Goal: Task Accomplishment & Management: Manage account settings

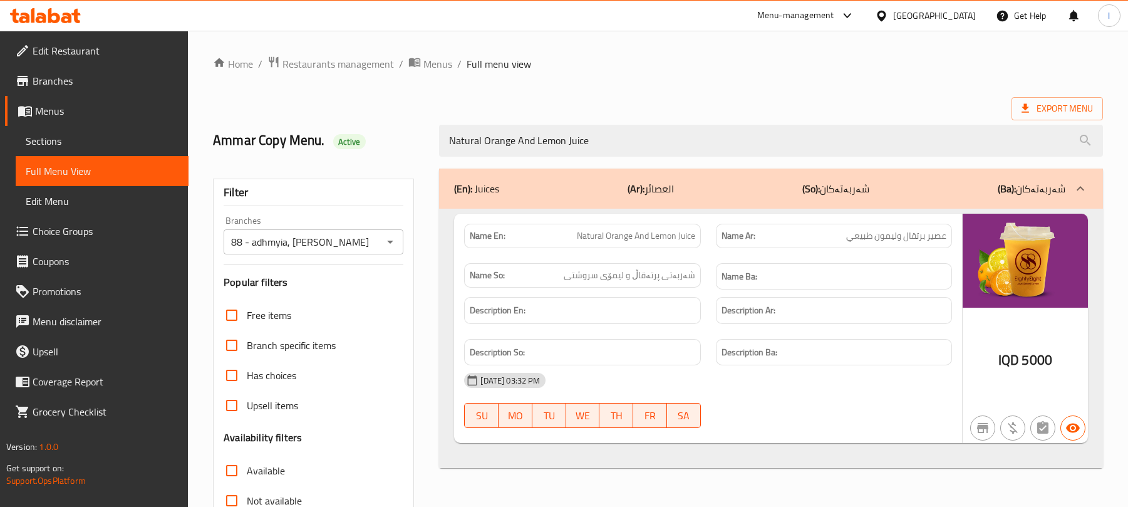
scroll to position [161, 0]
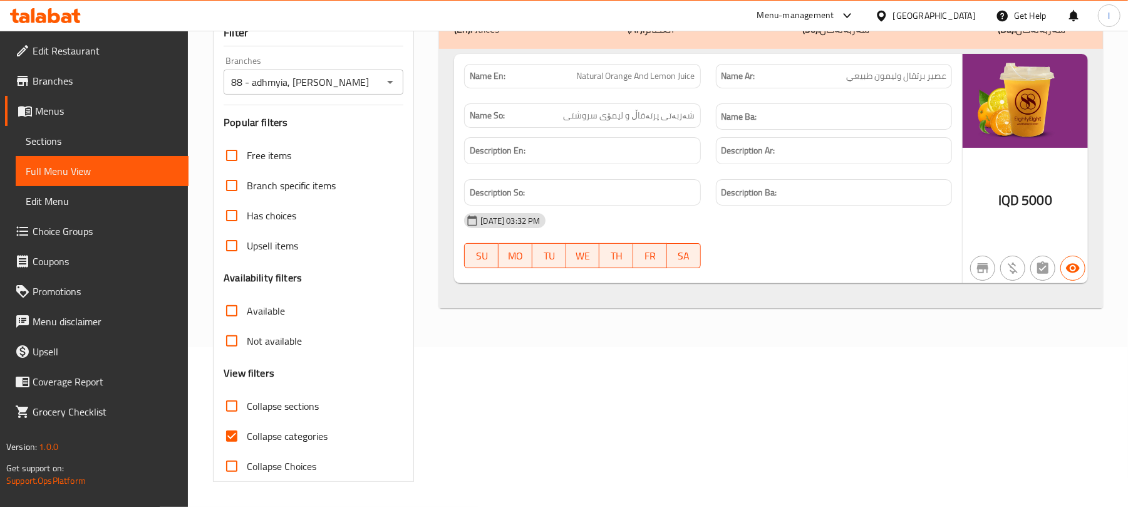
click at [91, 146] on span "Sections" at bounding box center [102, 140] width 153 height 15
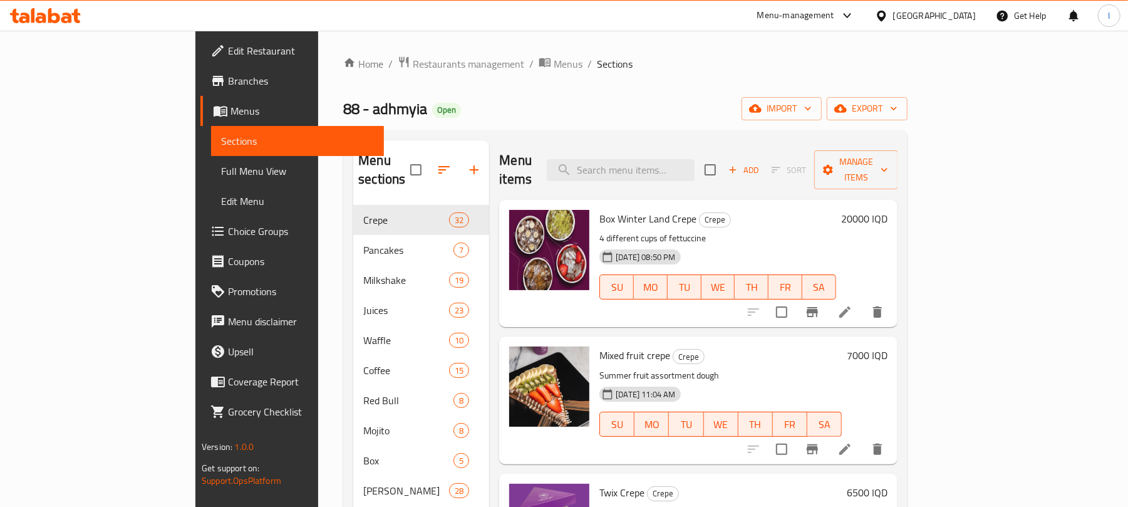
click at [51, 10] on icon at bounding box center [45, 15] width 71 height 15
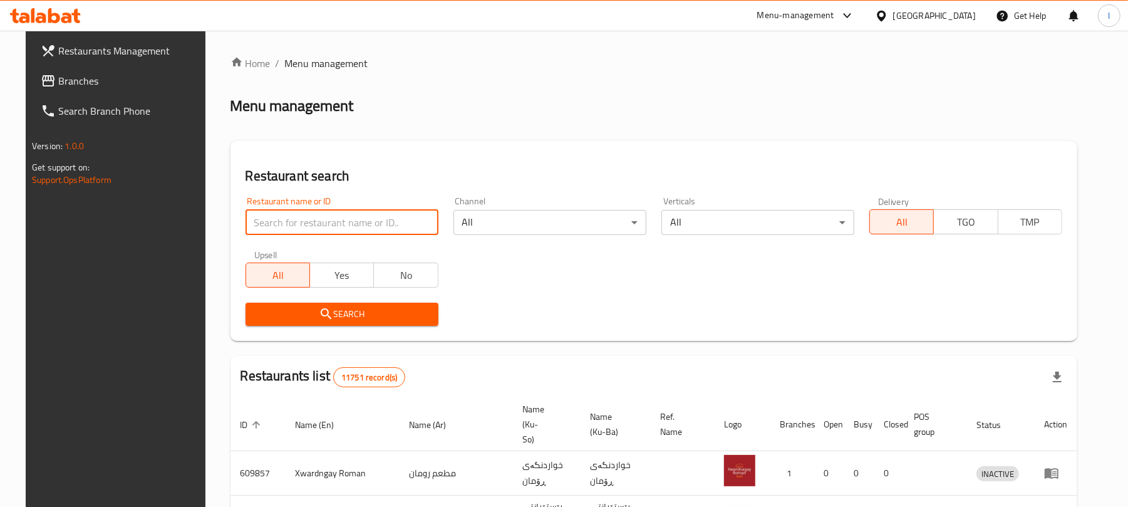
click at [248, 216] on input "search" at bounding box center [342, 222] width 193 height 25
paste input "653133"
type input "653133"
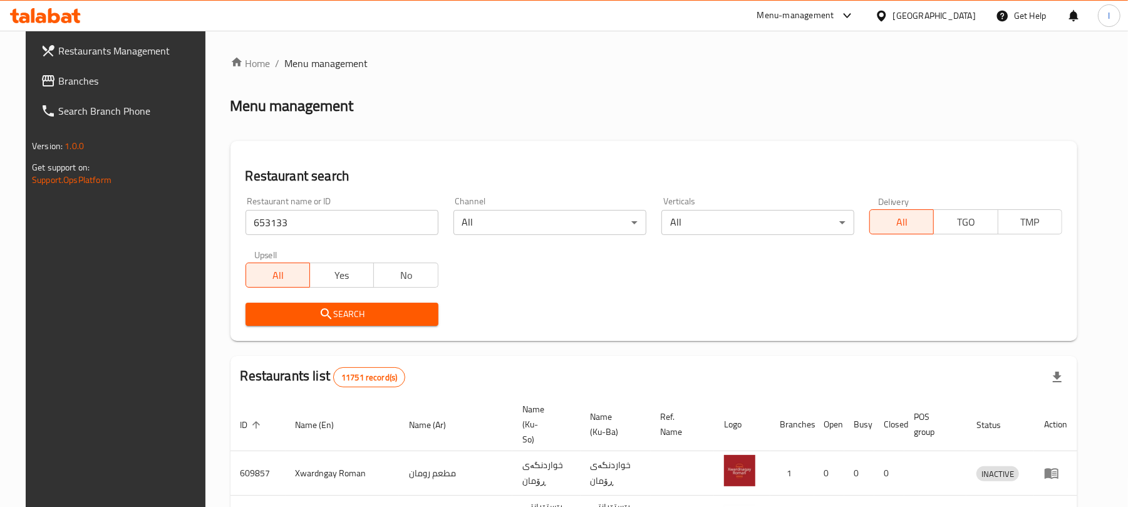
click at [339, 309] on span "Search" at bounding box center [342, 314] width 173 height 16
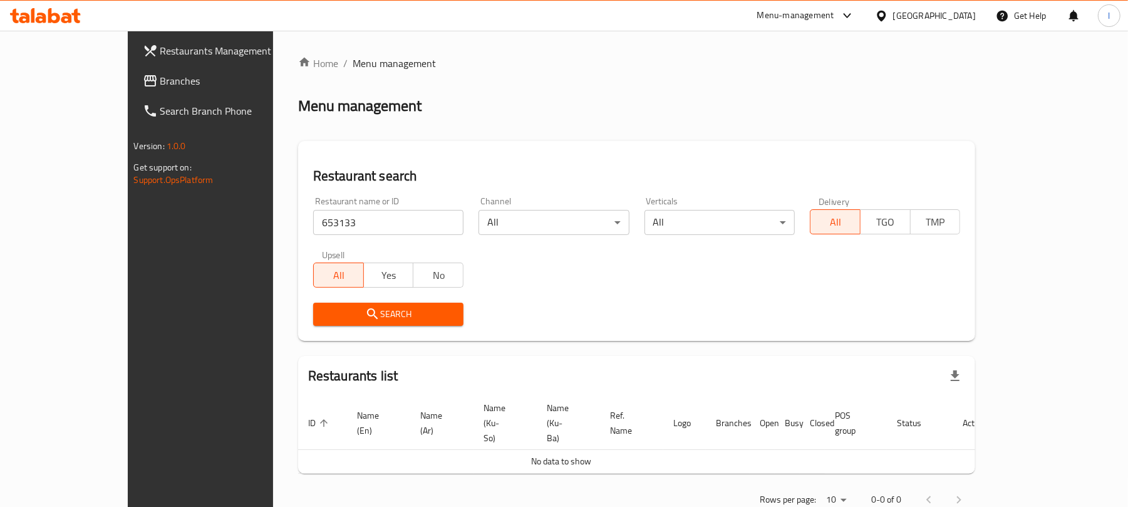
click at [160, 84] on span "Branches" at bounding box center [233, 80] width 146 height 15
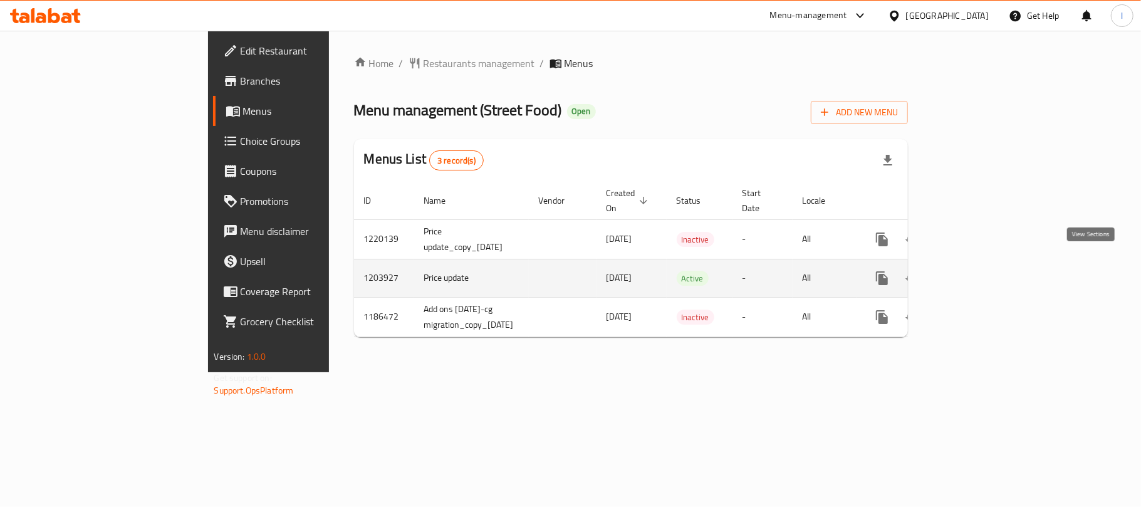
click at [987, 263] on link "enhanced table" at bounding box center [972, 278] width 30 height 30
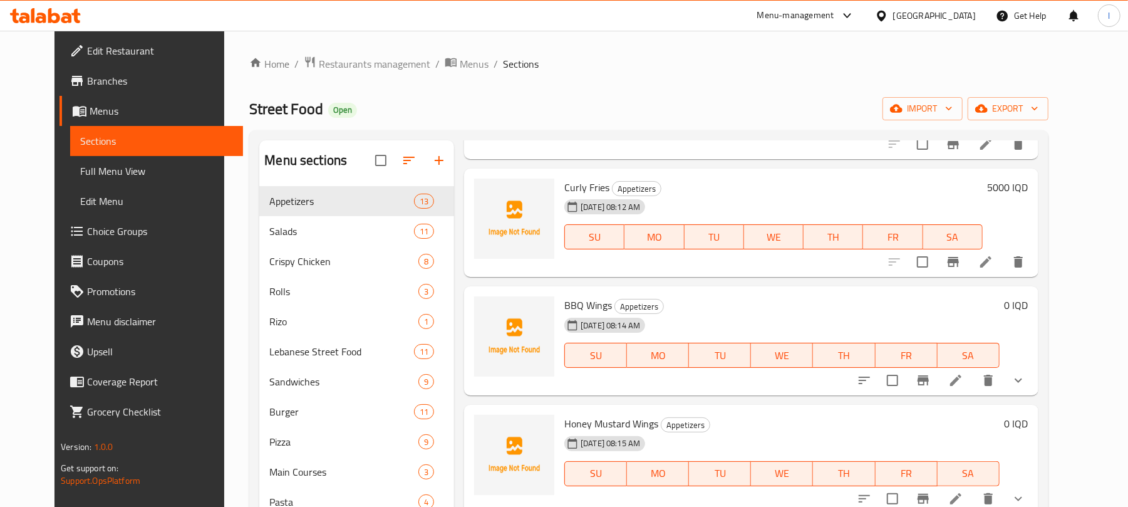
scroll to position [331, 0]
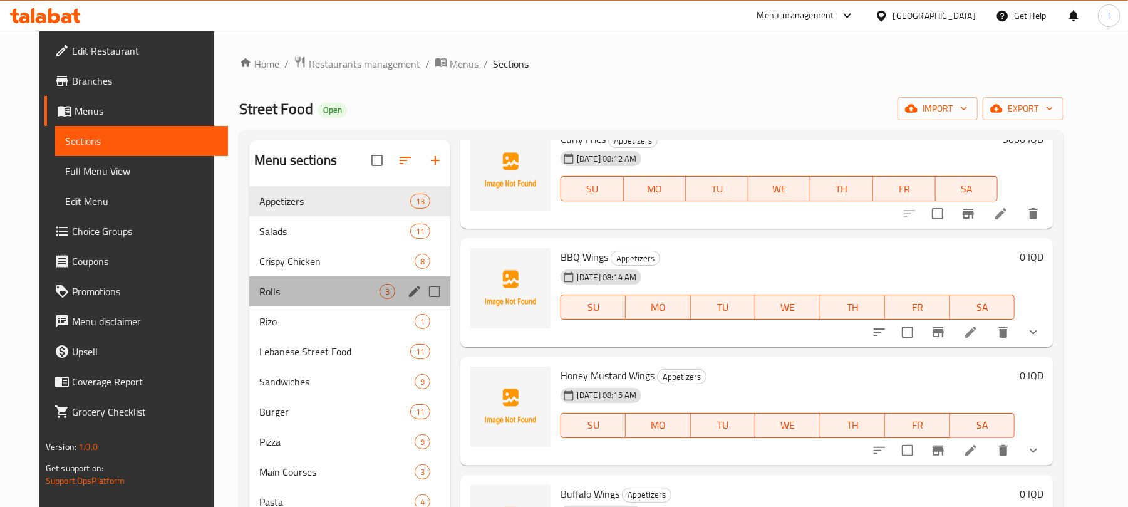
click at [304, 282] on div "Rolls 3" at bounding box center [349, 291] width 201 height 30
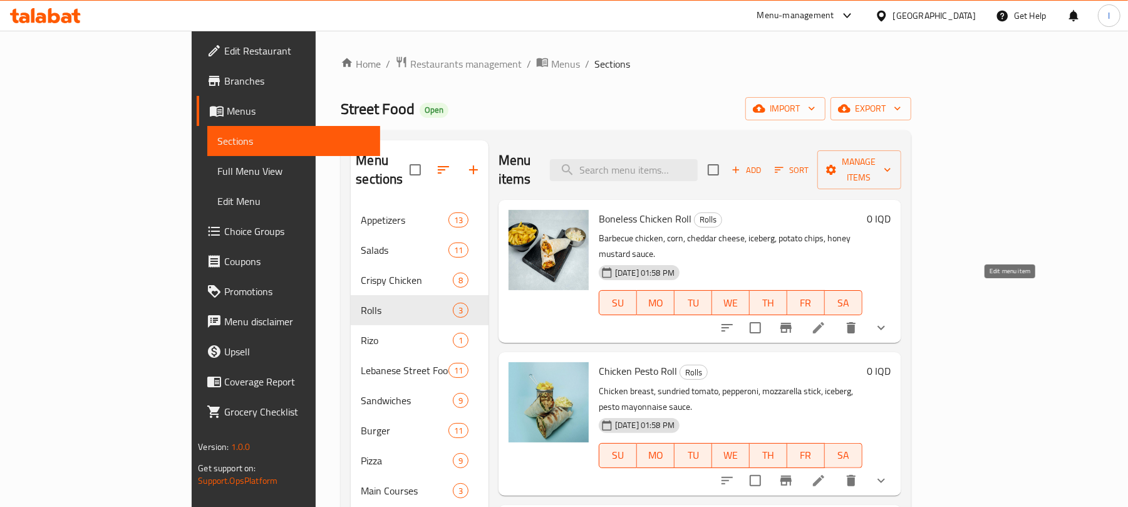
click at [826, 320] on icon at bounding box center [818, 327] width 15 height 15
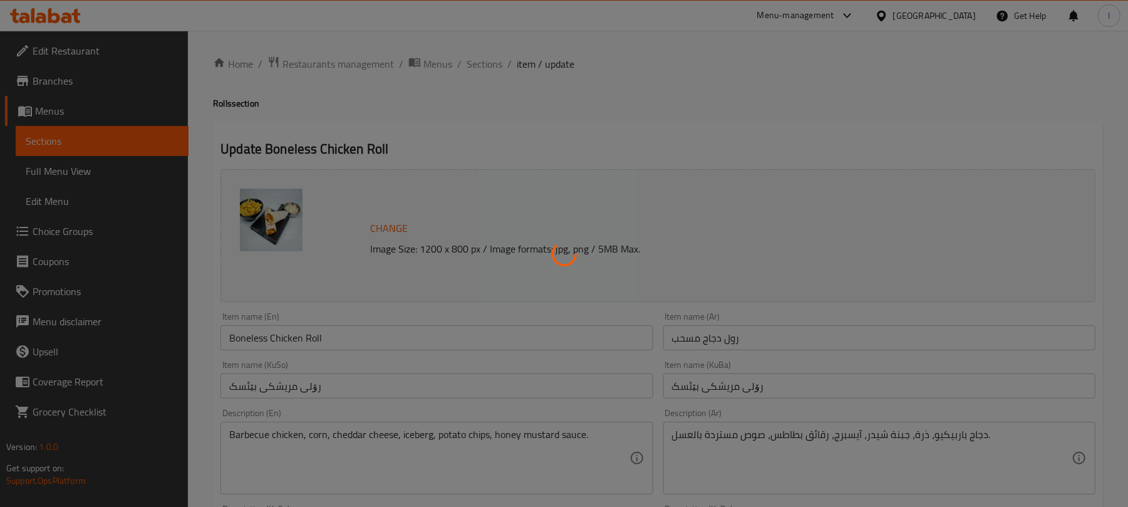
type input "الصلصات الإضافية:"
type input "سۆسی زیادە:"
type input "0"
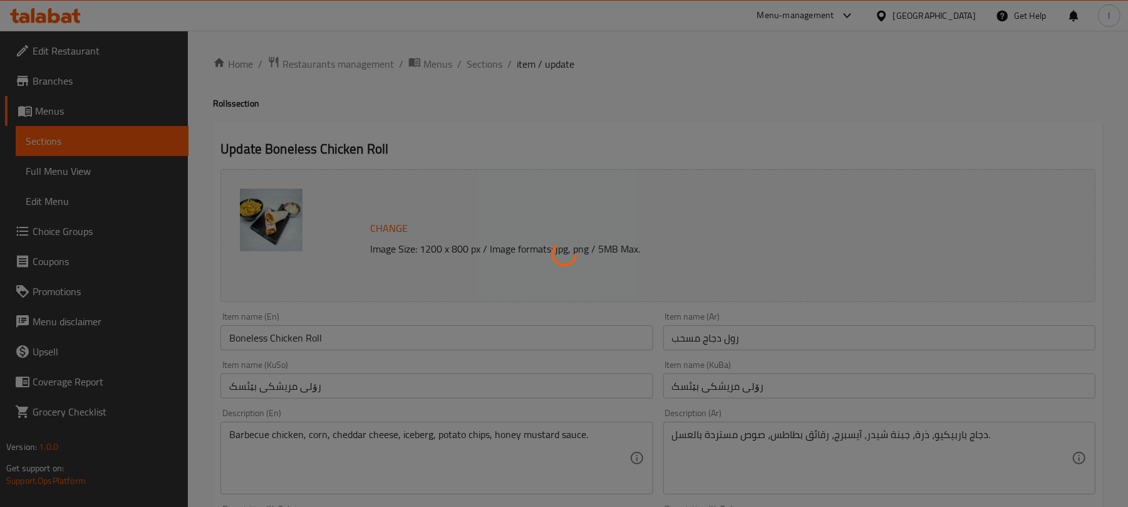
type input "إختيارك من:"
type input "هەڵبژاردنت لە:"
type input "1"
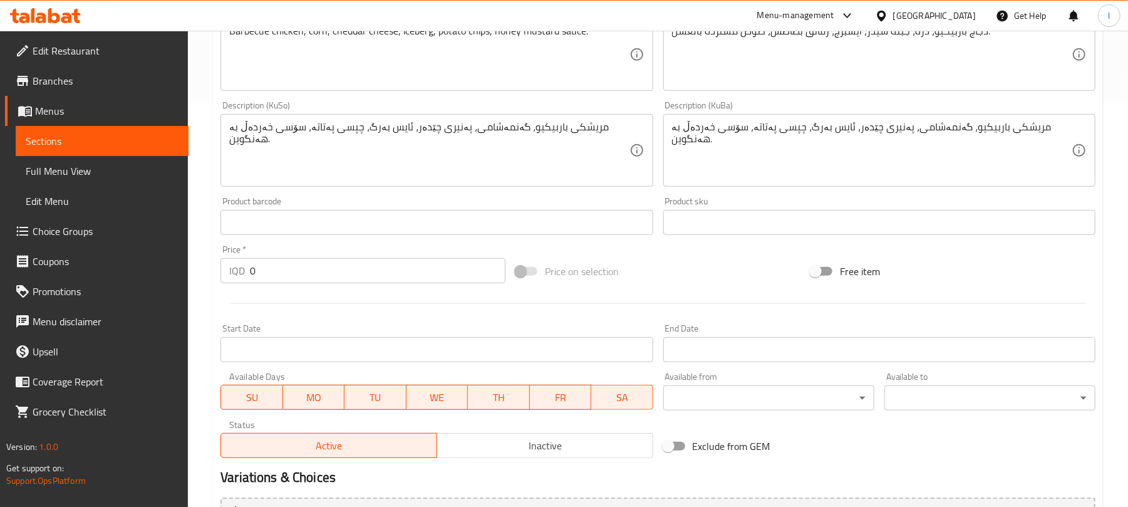
scroll to position [612, 0]
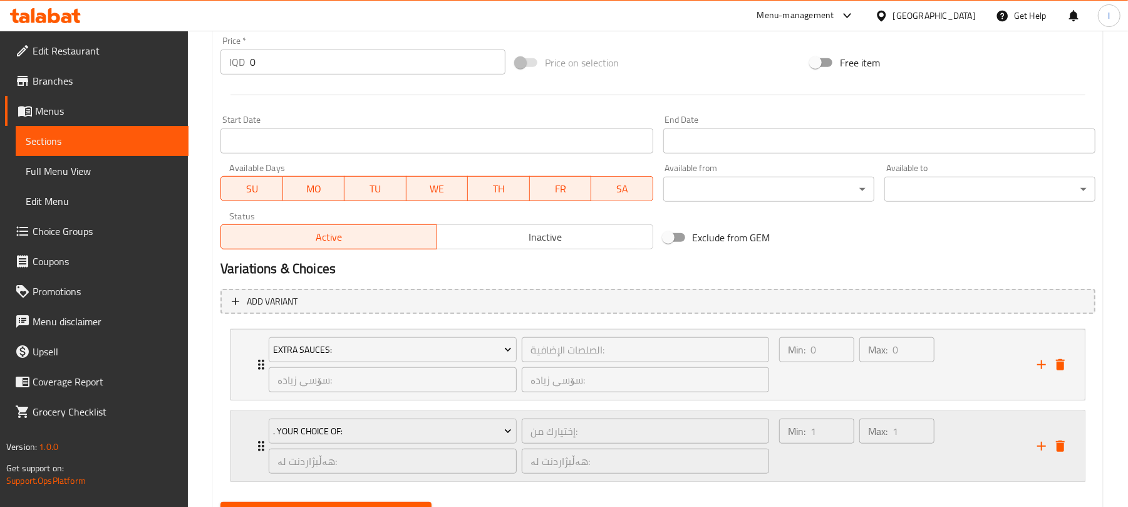
click at [898, 469] on div "Max: 1 ​" at bounding box center [897, 446] width 80 height 60
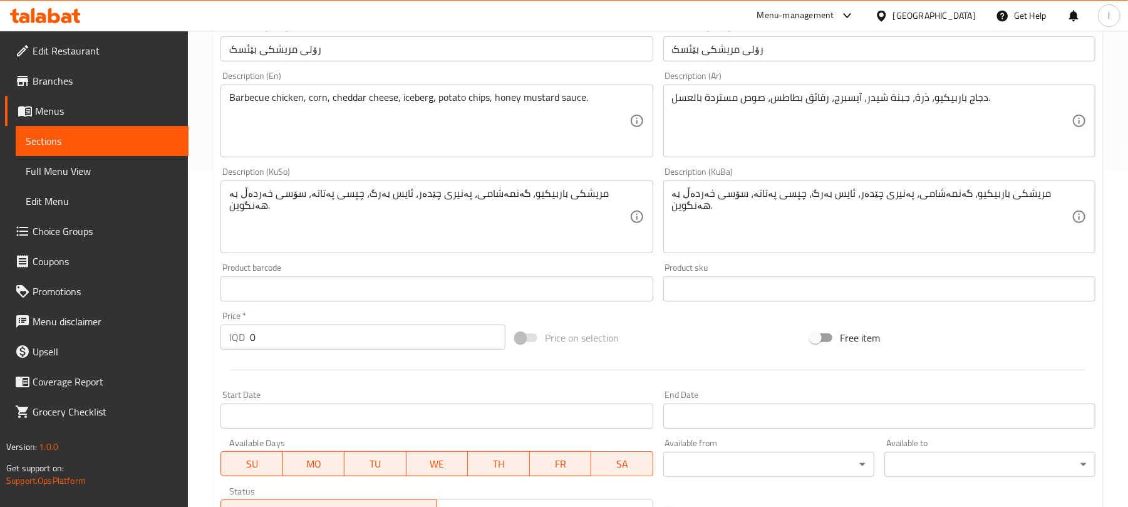
scroll to position [0, 0]
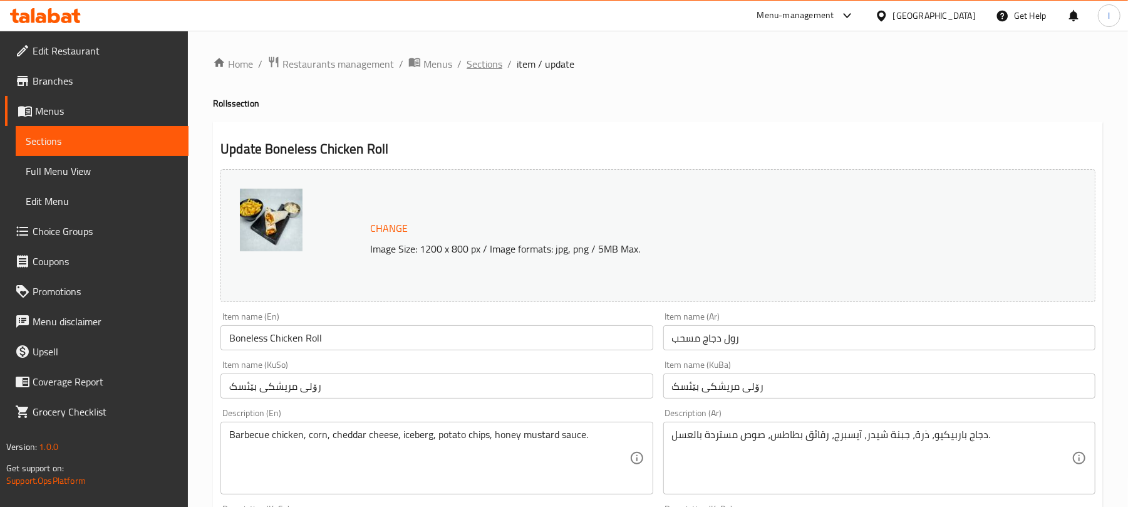
click at [482, 58] on span "Sections" at bounding box center [485, 63] width 36 height 15
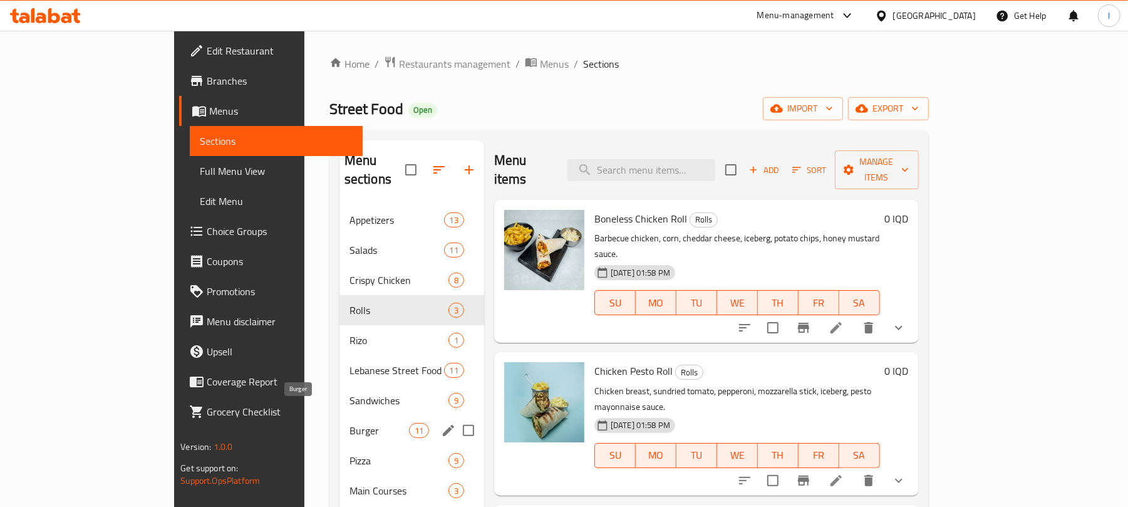
click at [359, 423] on span "Burger" at bounding box center [380, 430] width 60 height 15
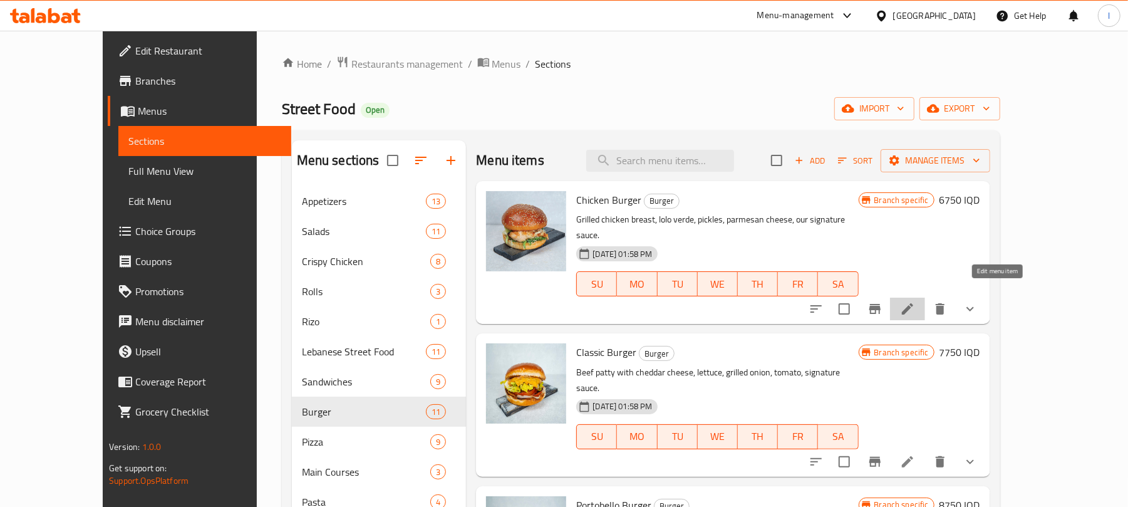
click at [915, 301] on icon at bounding box center [907, 308] width 15 height 15
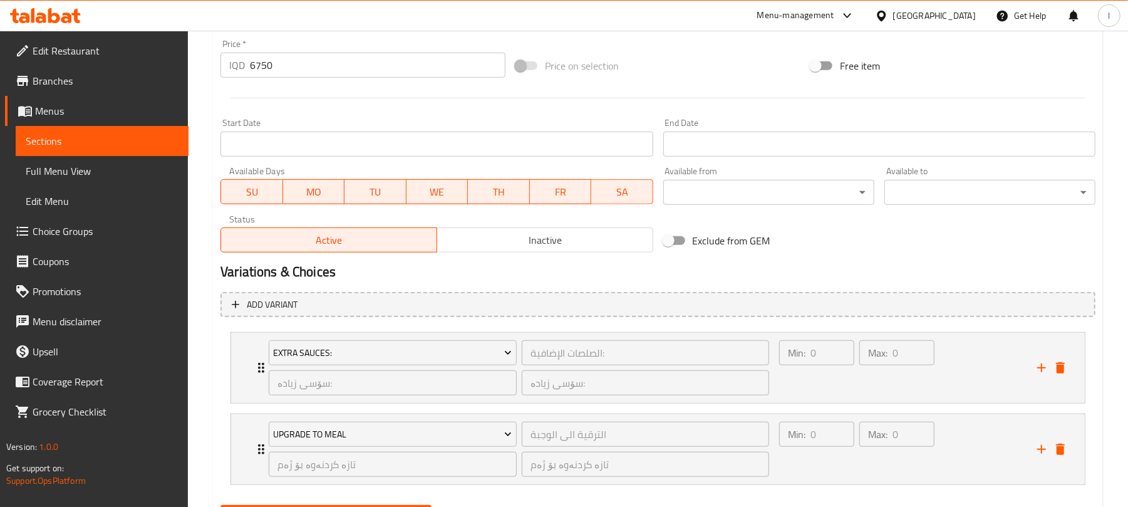
scroll to position [674, 0]
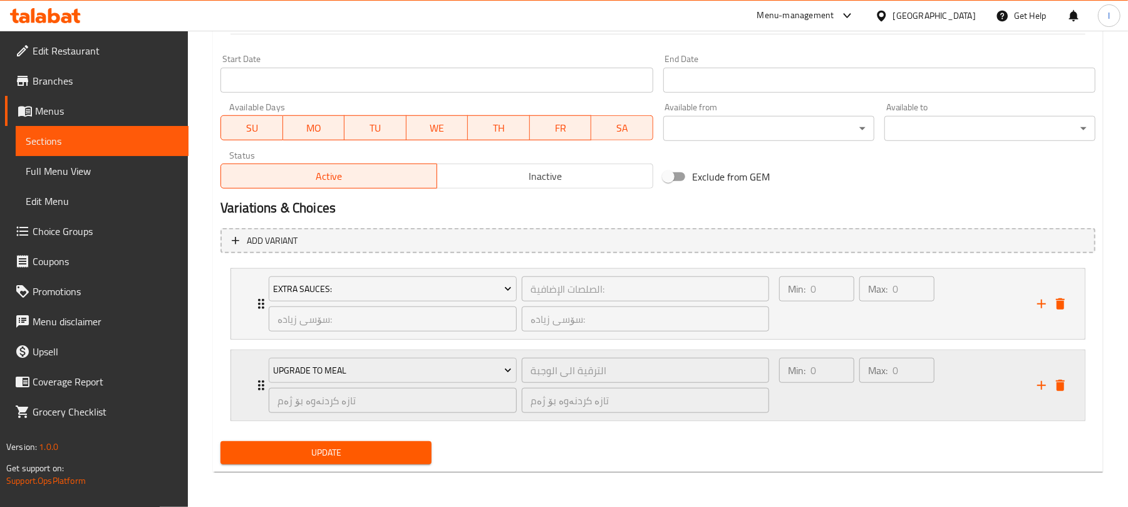
click at [879, 416] on div "Min: 0 ​ Max: 0 ​" at bounding box center [856, 385] width 165 height 65
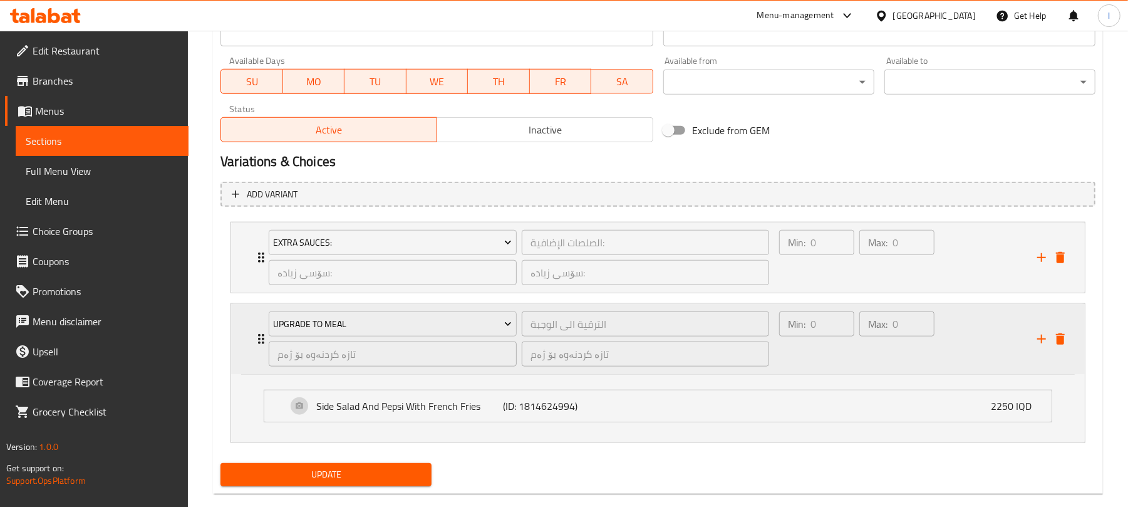
scroll to position [742, 0]
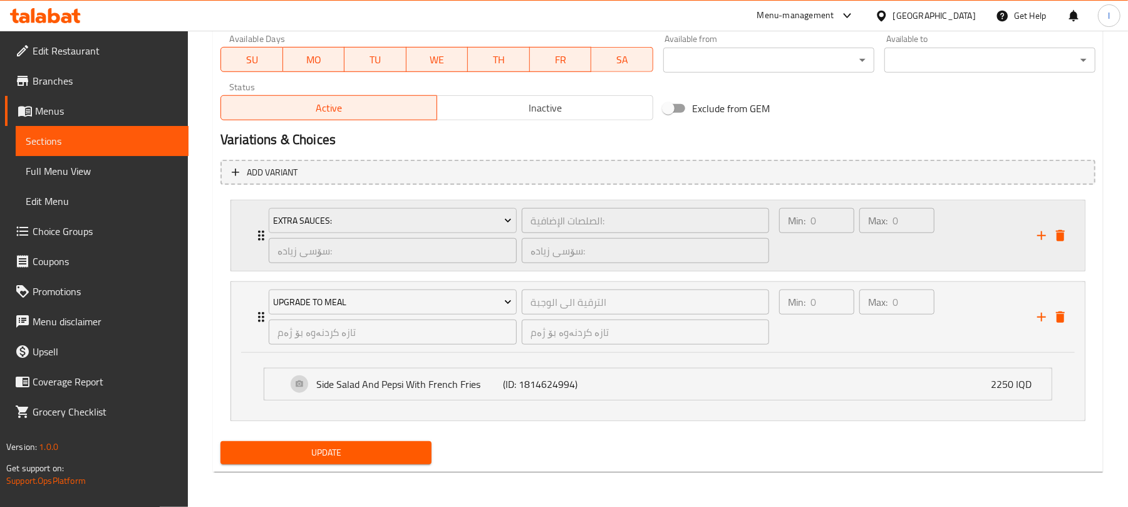
click at [933, 254] on div "Max: 0 ​" at bounding box center [897, 235] width 80 height 60
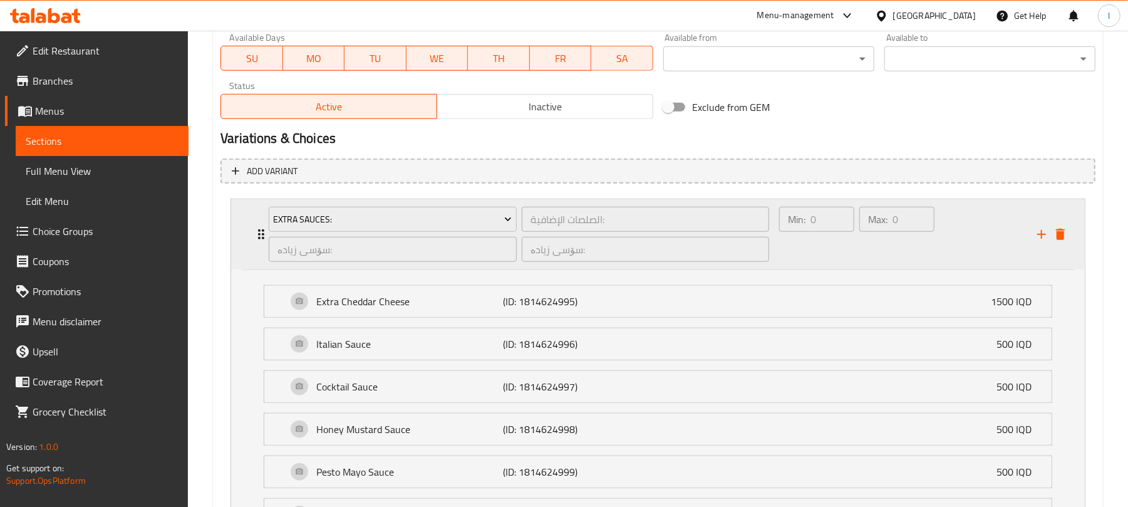
click at [925, 246] on div "Max: 0 ​" at bounding box center [897, 234] width 80 height 60
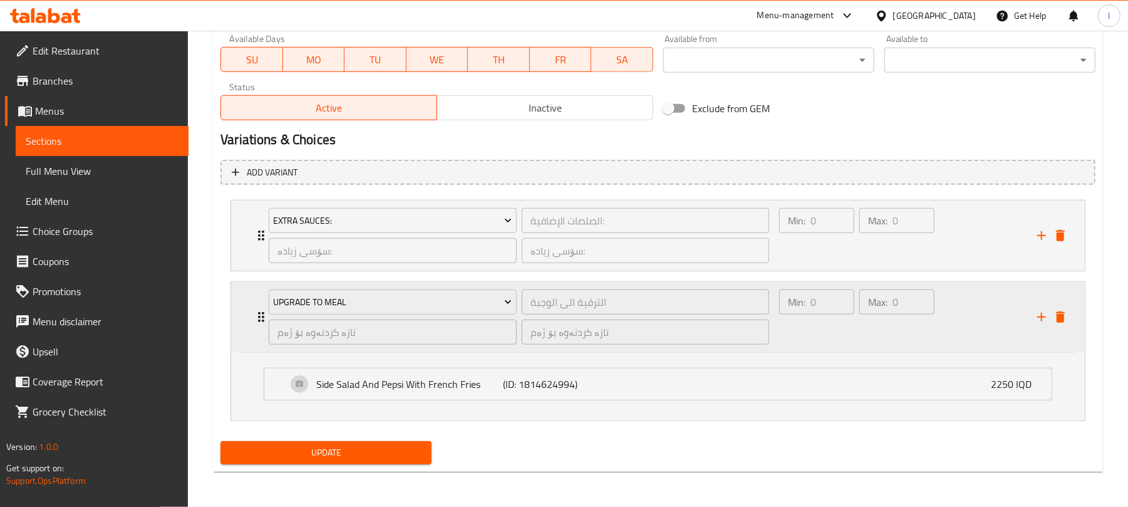
click at [953, 336] on div "Min: 0 ​ Max: 0 ​" at bounding box center [901, 317] width 258 height 70
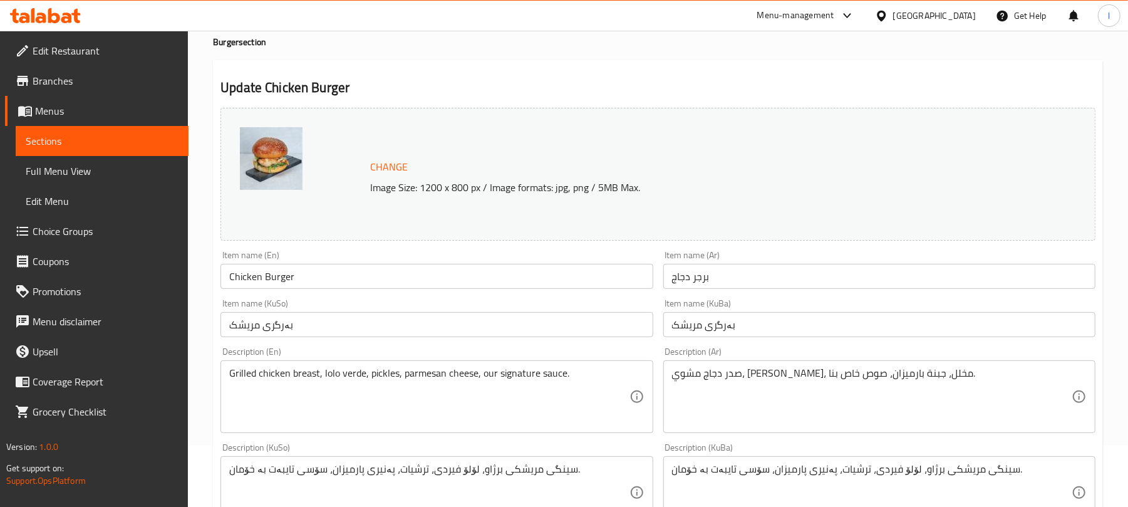
scroll to position [0, 0]
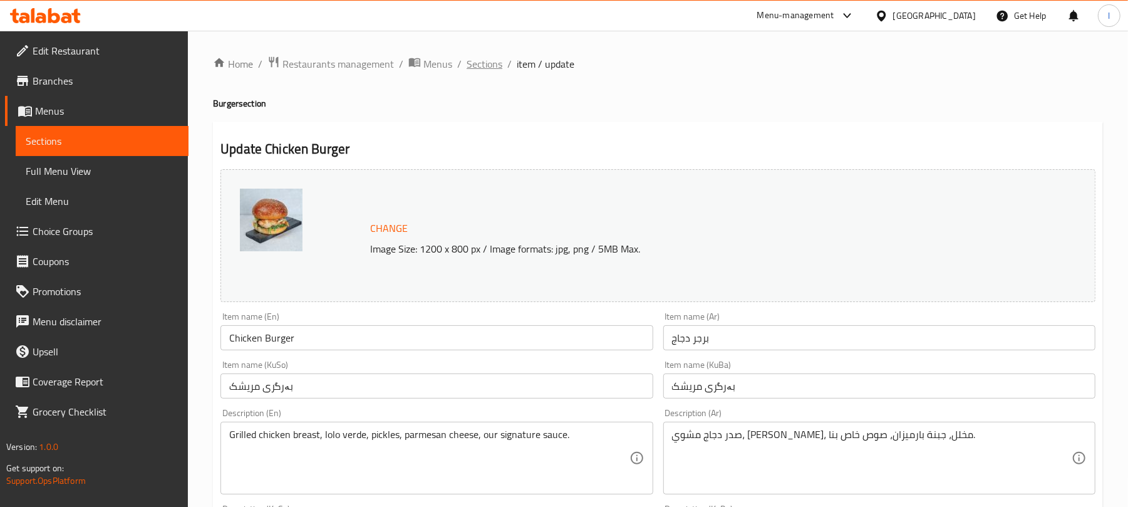
click at [467, 58] on span "Sections" at bounding box center [485, 63] width 36 height 15
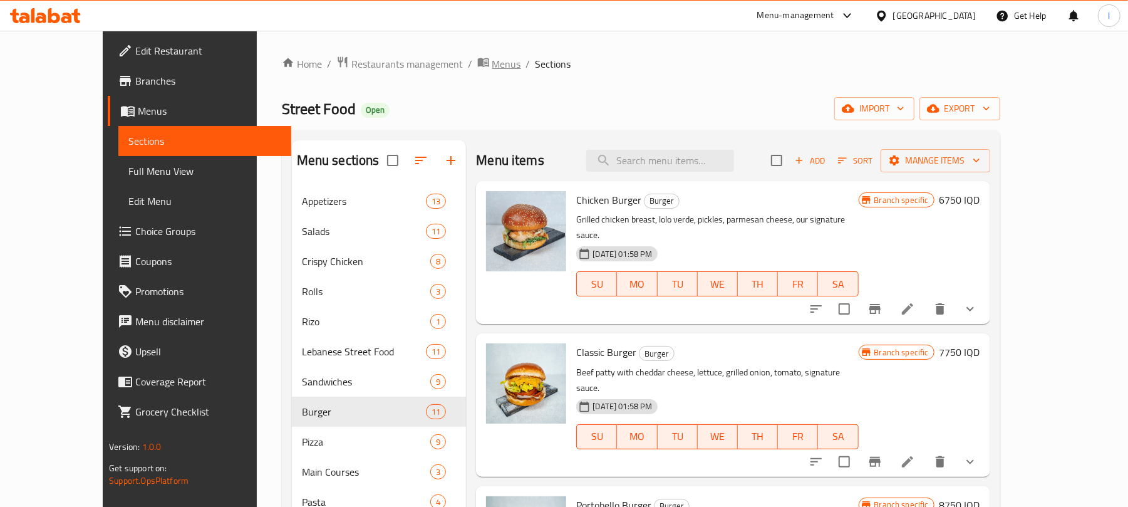
click at [492, 70] on span "Menus" at bounding box center [506, 63] width 29 height 15
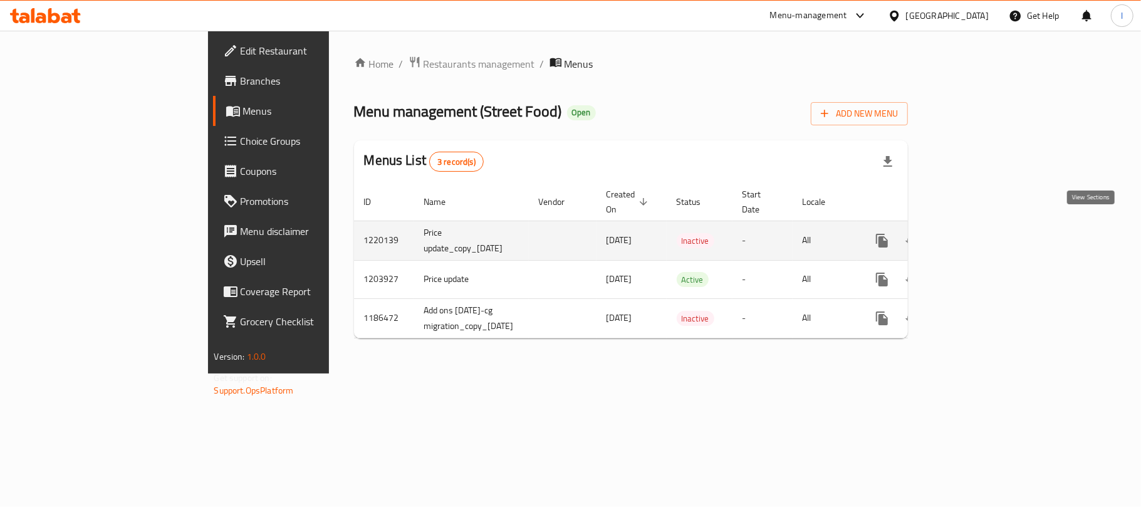
click at [978, 235] on icon "enhanced table" at bounding box center [972, 240] width 11 height 11
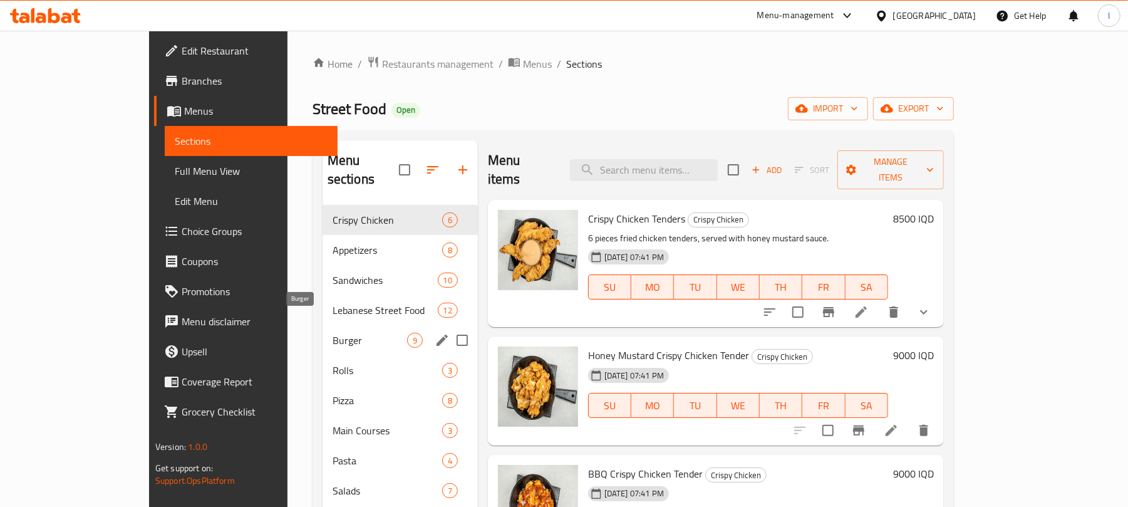
click at [333, 333] on span "Burger" at bounding box center [370, 340] width 75 height 15
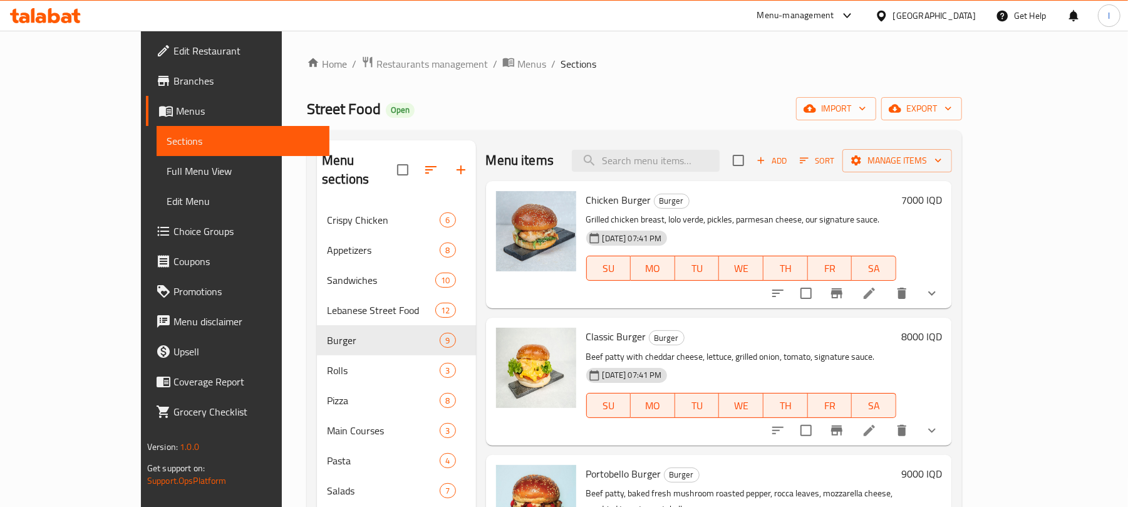
click at [877, 299] on icon at bounding box center [869, 293] width 15 height 15
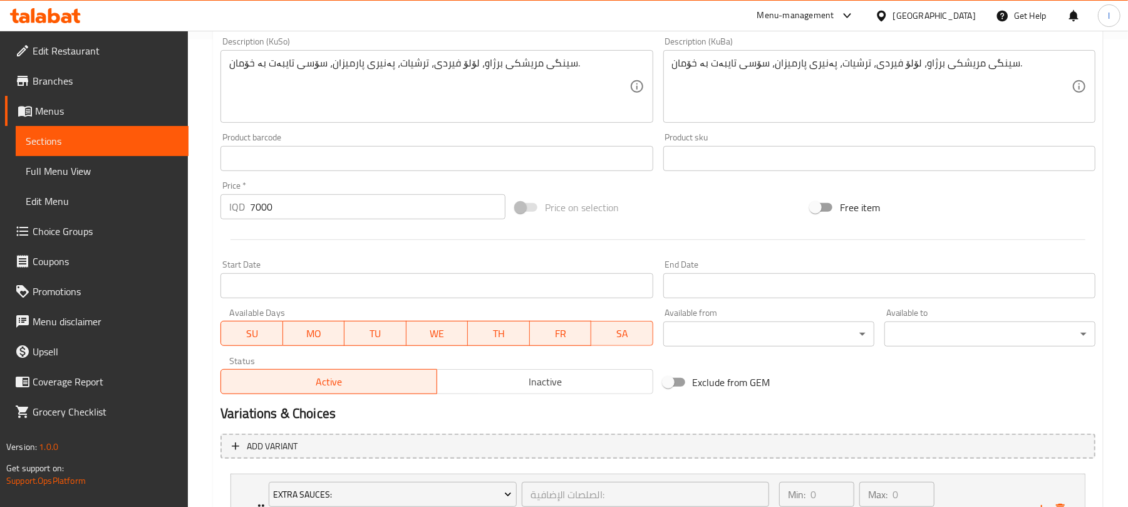
scroll to position [612, 0]
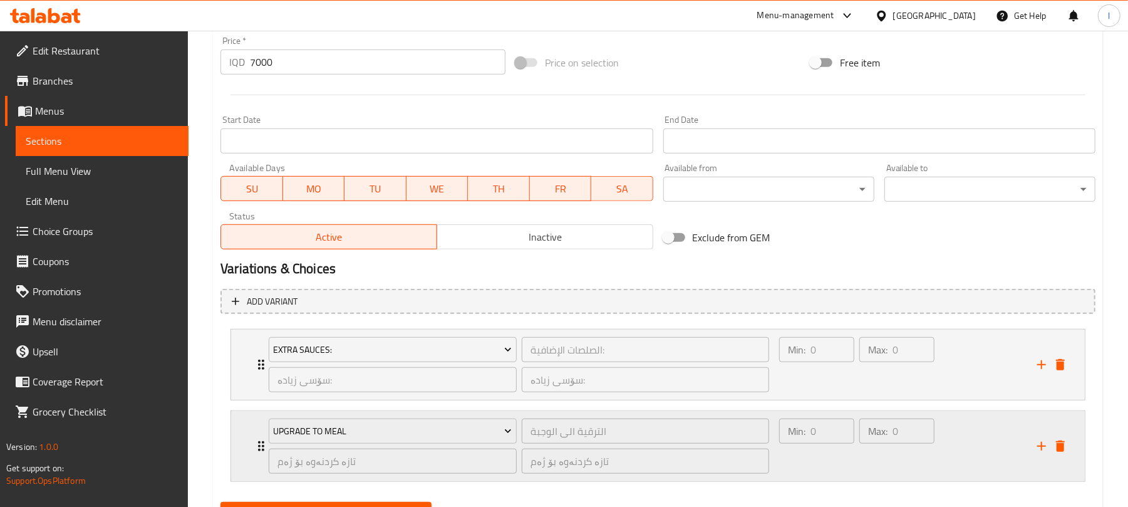
click at [883, 465] on div "Max: 0 ​" at bounding box center [897, 446] width 80 height 60
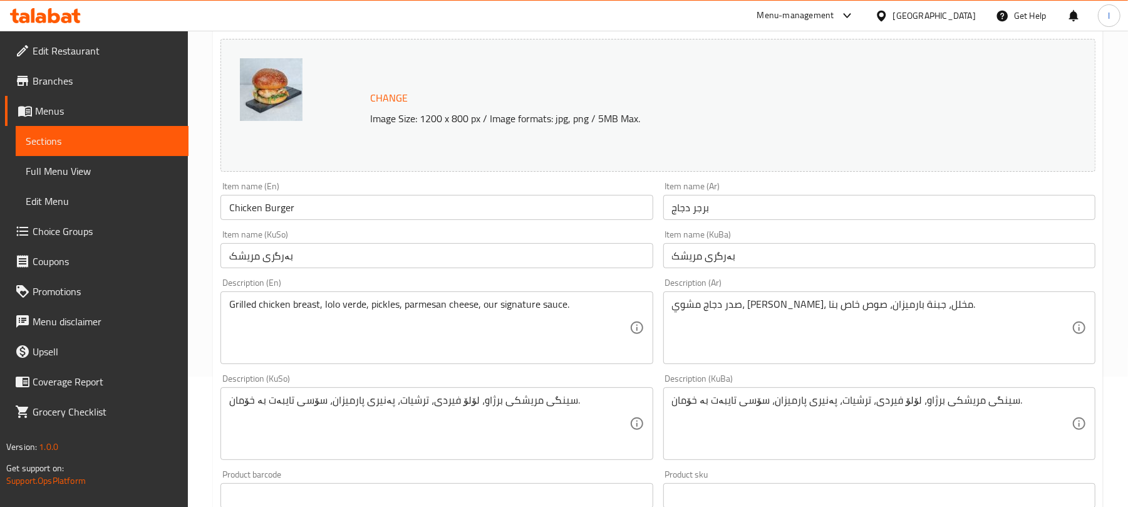
scroll to position [0, 0]
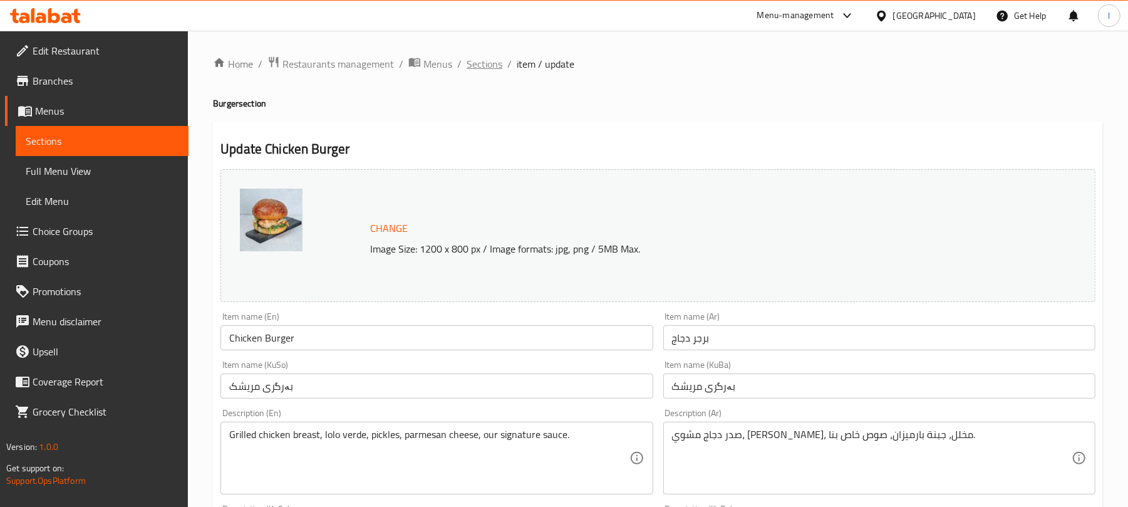
click at [475, 63] on span "Sections" at bounding box center [485, 63] width 36 height 15
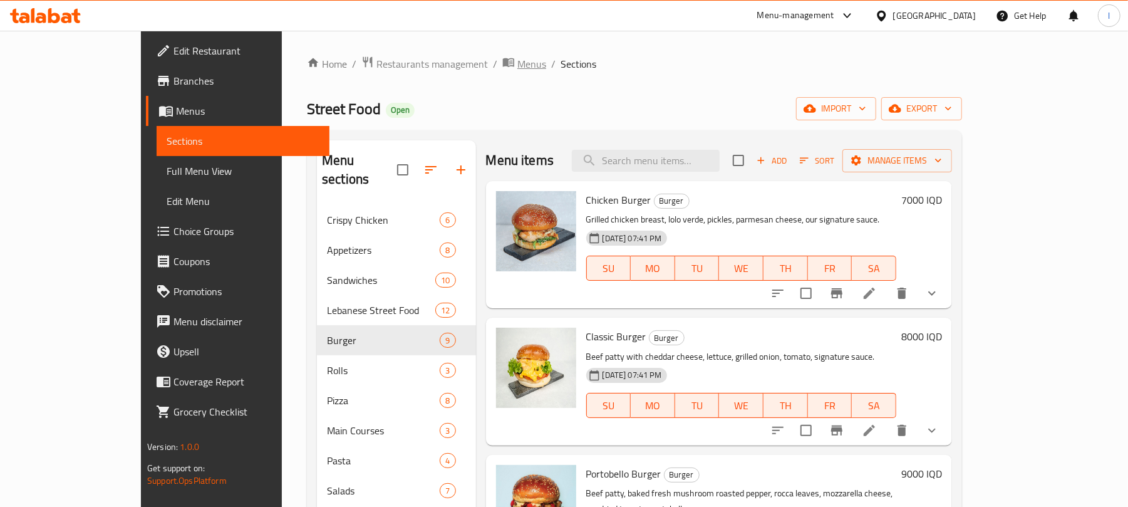
click at [517, 69] on span "Menus" at bounding box center [531, 63] width 29 height 15
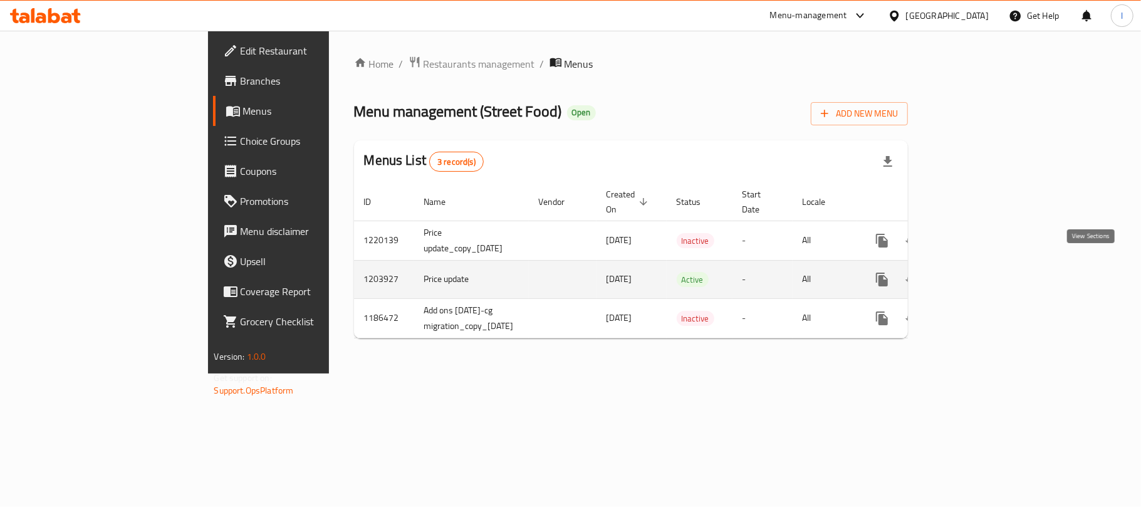
click at [980, 272] on icon "enhanced table" at bounding box center [972, 279] width 15 height 15
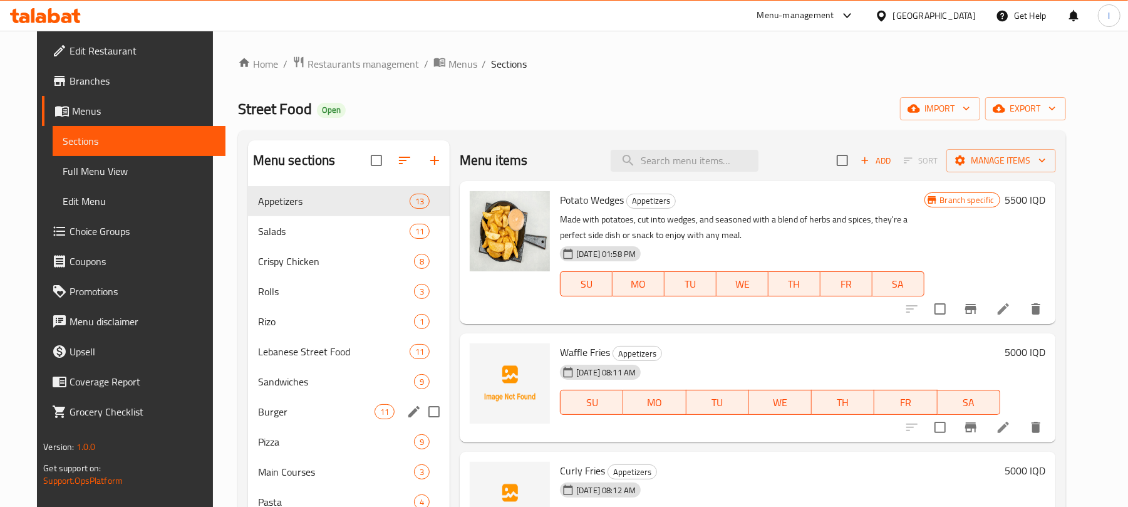
click at [277, 399] on div "Burger 11" at bounding box center [349, 412] width 202 height 30
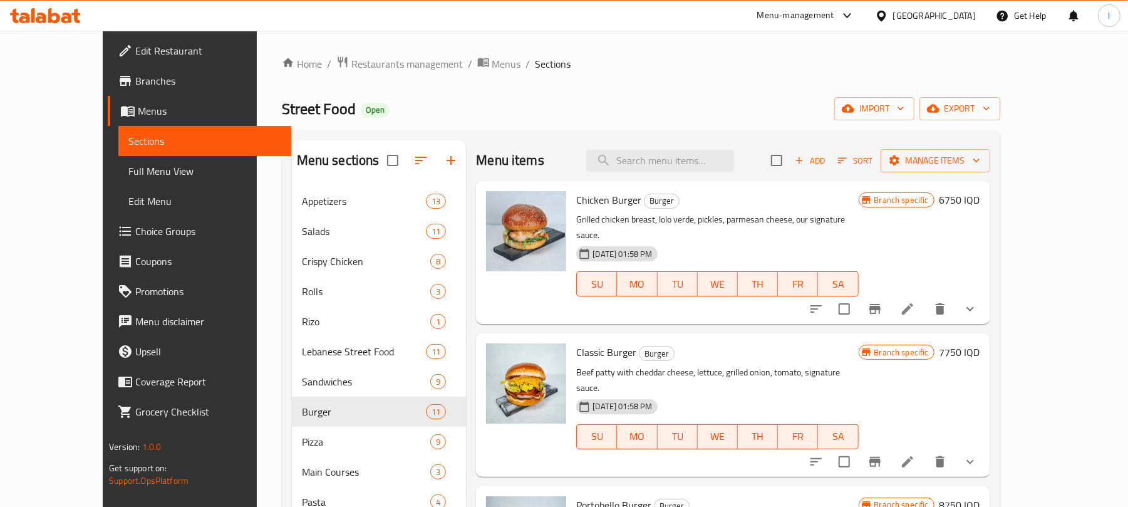
click at [915, 301] on icon at bounding box center [907, 308] width 15 height 15
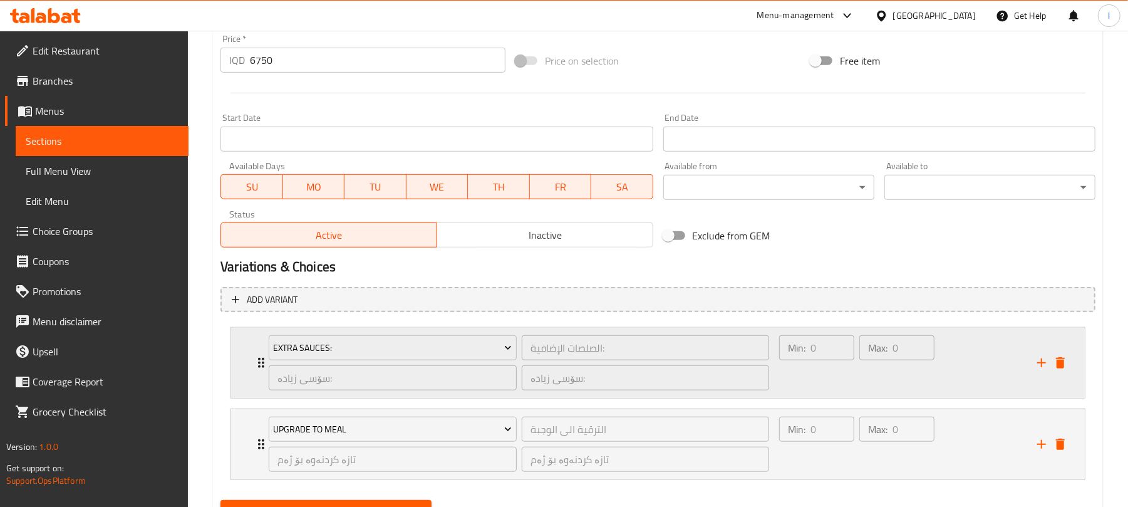
scroll to position [674, 0]
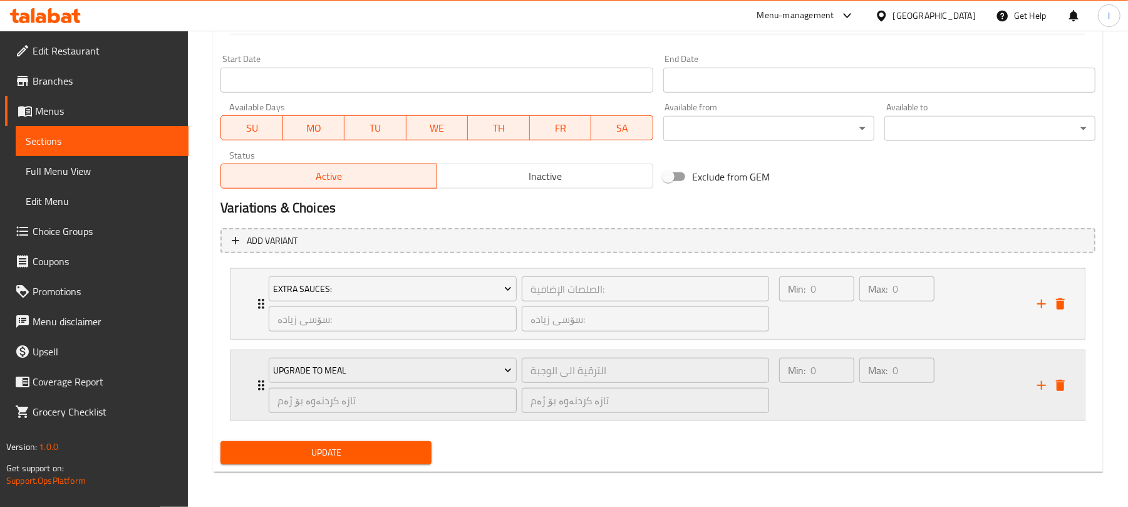
click at [898, 391] on div "Max: 0 ​" at bounding box center [897, 385] width 80 height 60
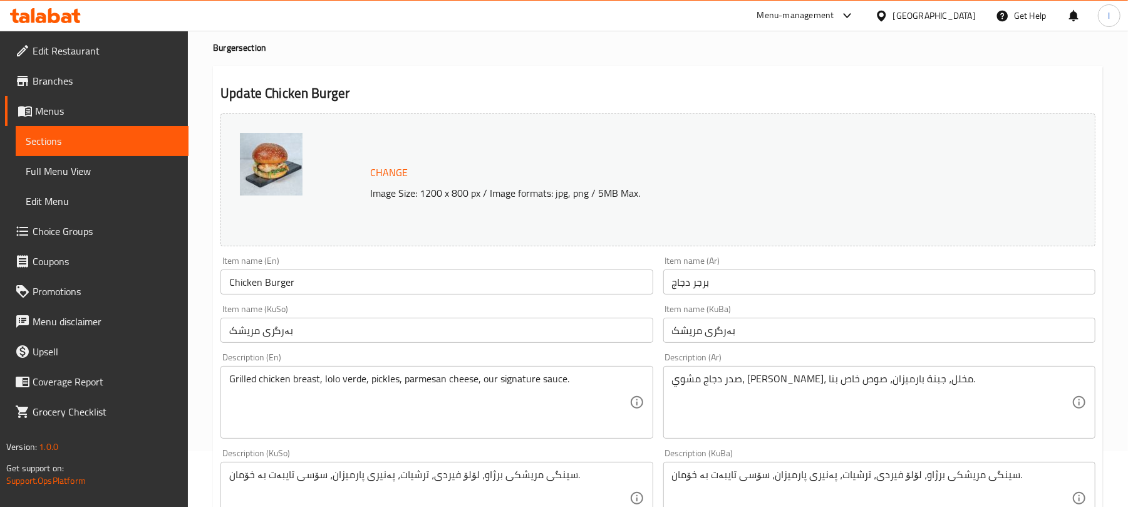
scroll to position [0, 0]
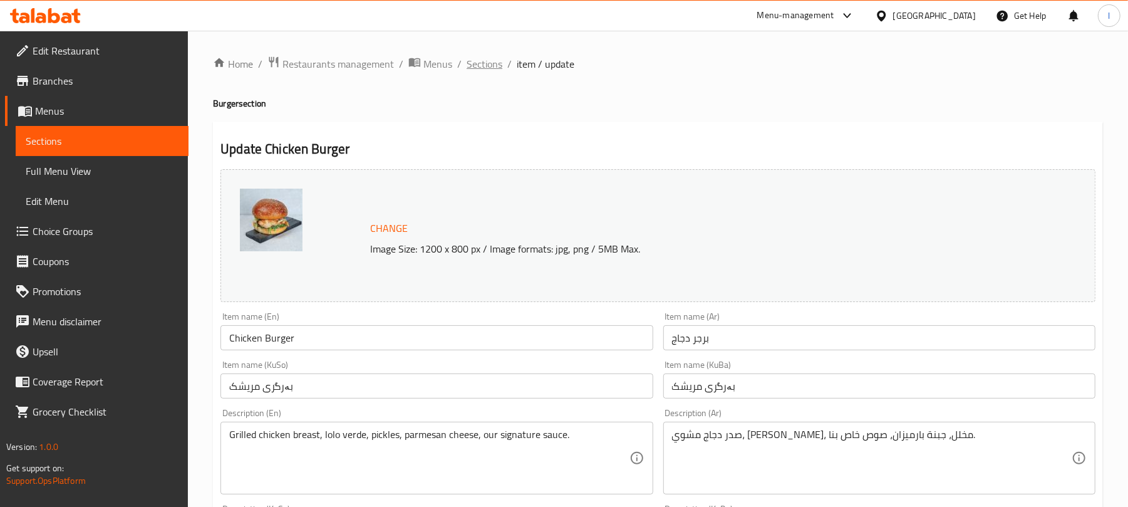
click at [484, 61] on span "Sections" at bounding box center [485, 63] width 36 height 15
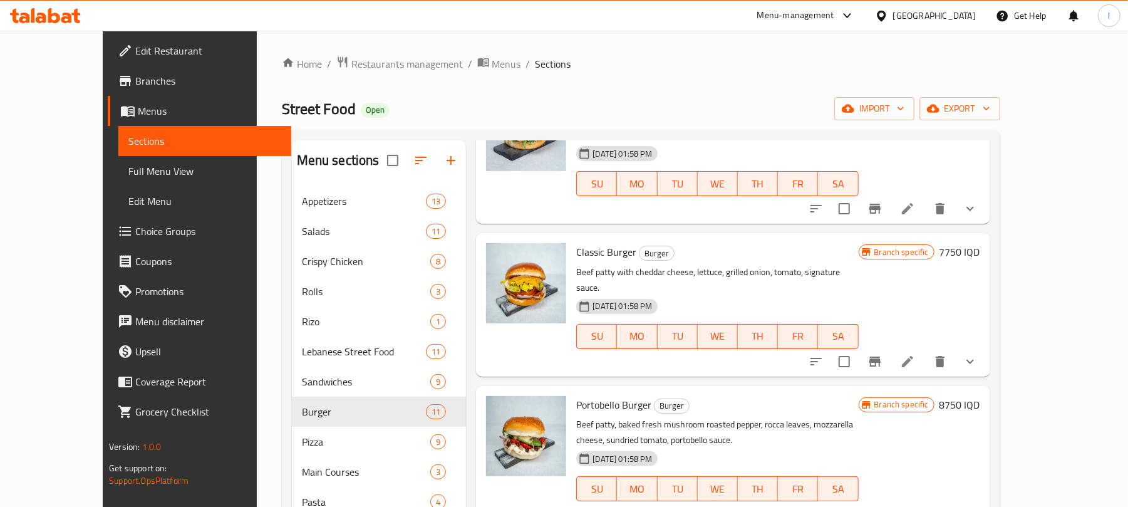
scroll to position [118, 0]
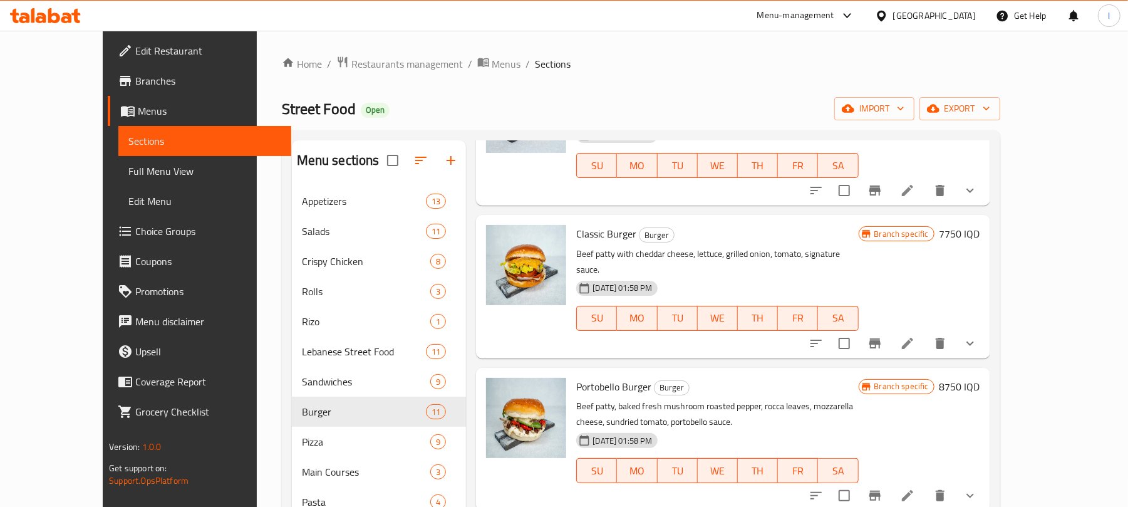
click at [925, 332] on li at bounding box center [907, 343] width 35 height 23
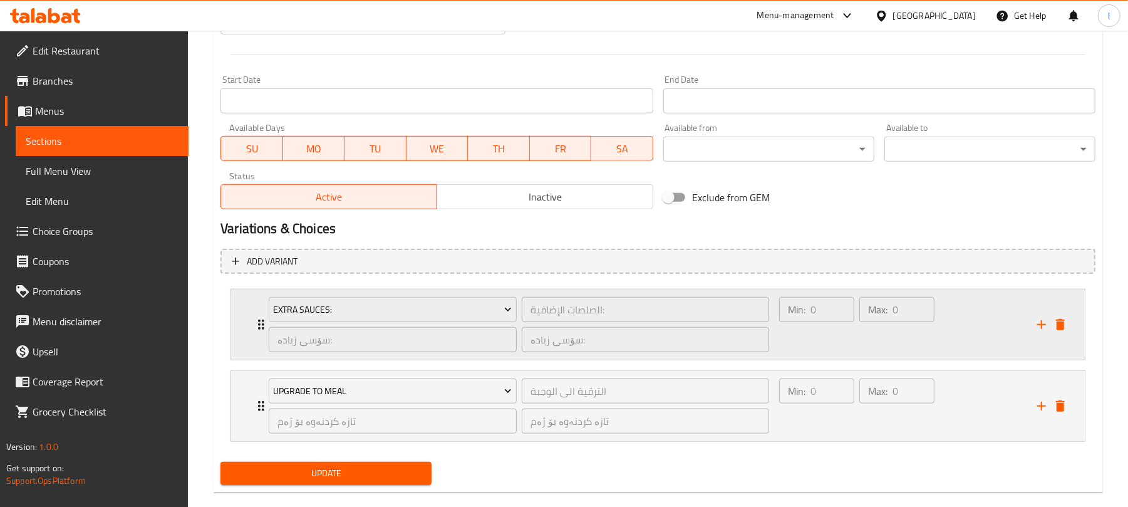
scroll to position [674, 0]
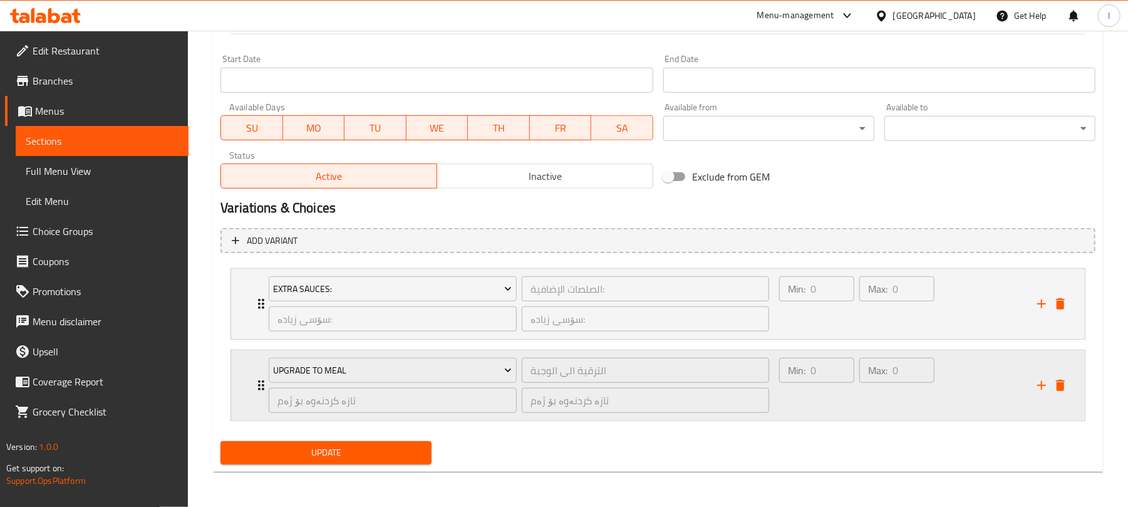
click at [917, 399] on div "Max: 0 ​" at bounding box center [897, 385] width 80 height 60
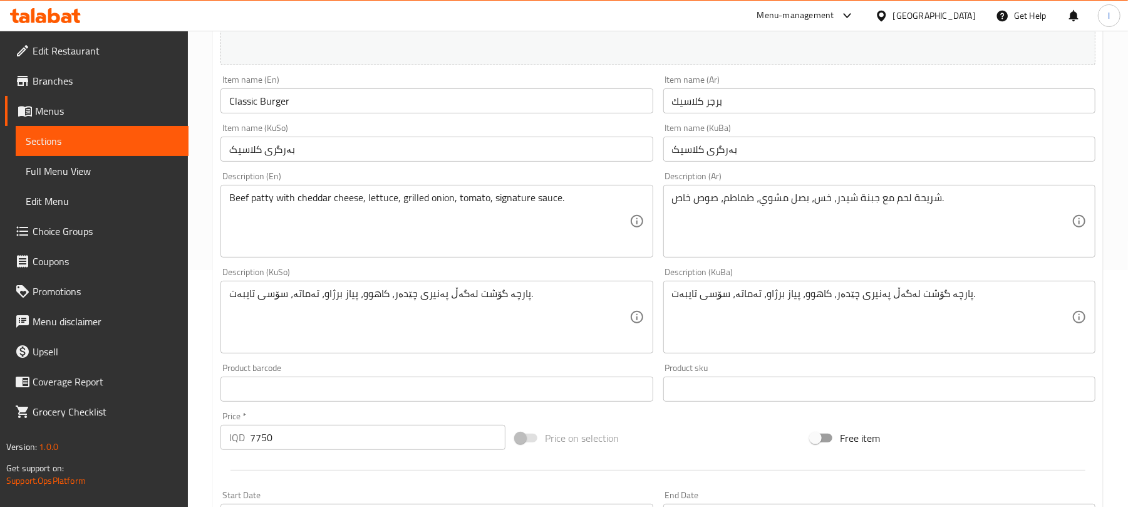
scroll to position [0, 0]
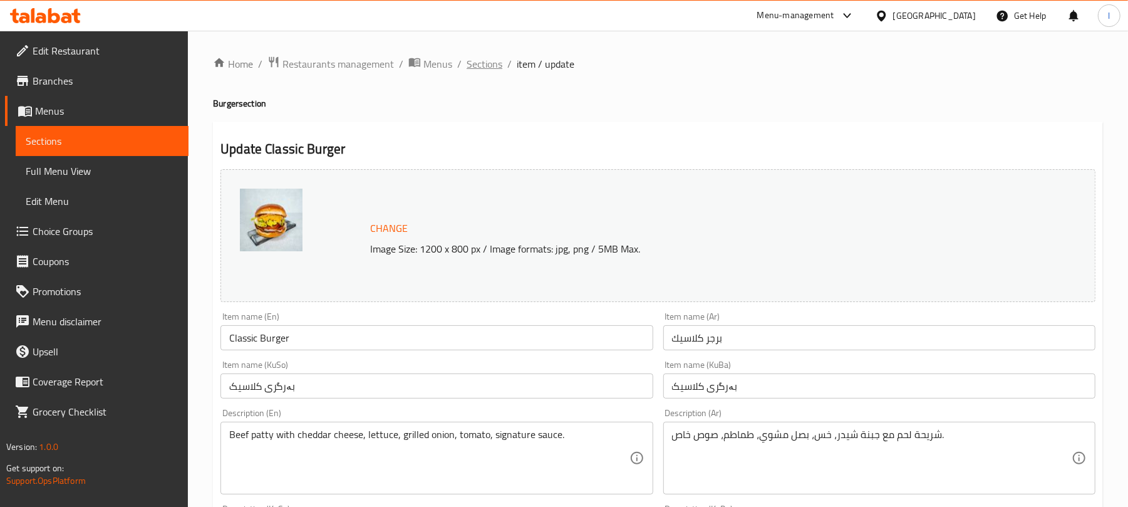
click at [467, 61] on span "Sections" at bounding box center [485, 63] width 36 height 15
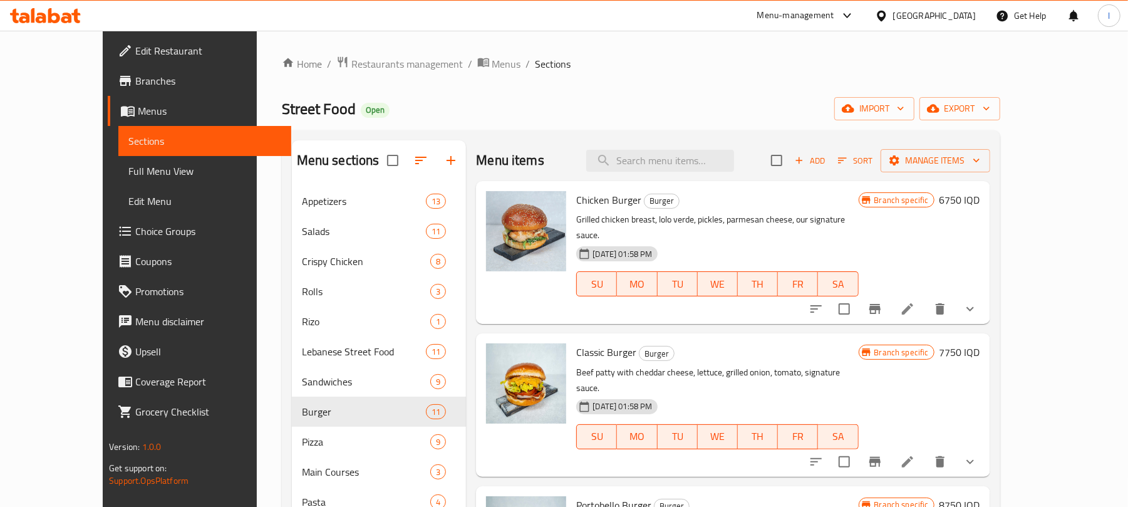
click at [913, 303] on icon at bounding box center [907, 308] width 11 height 11
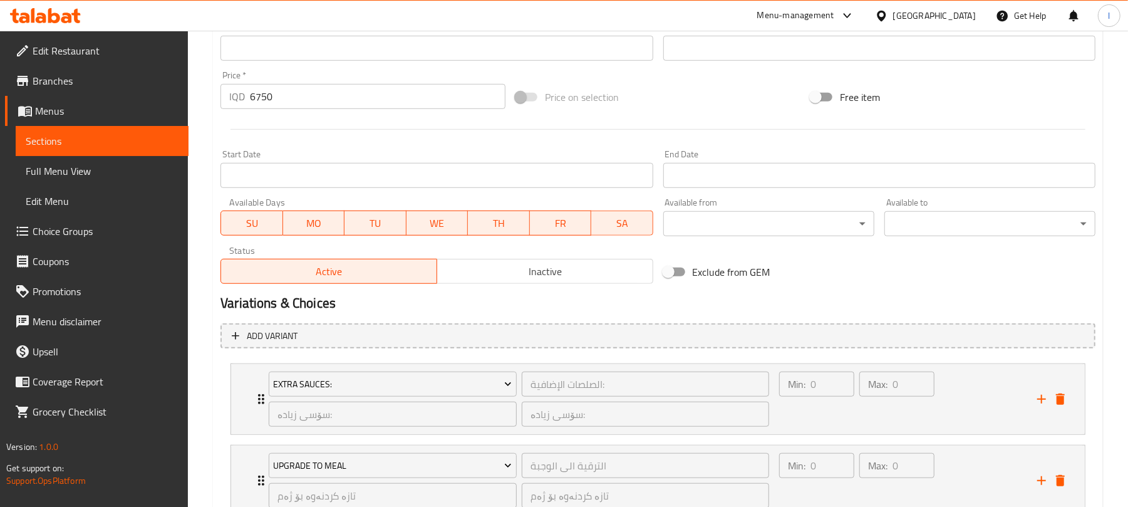
scroll to position [674, 0]
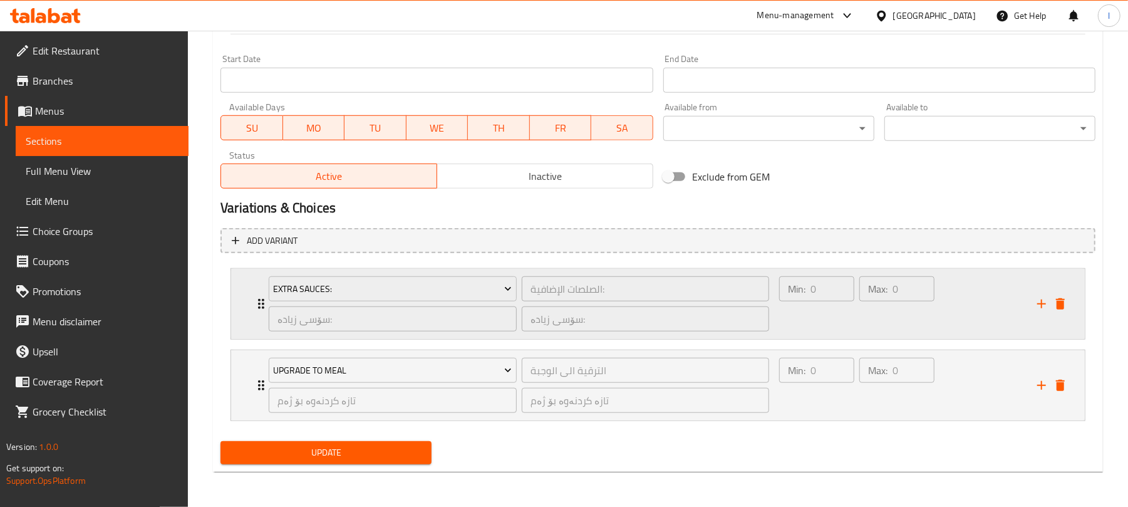
click at [903, 323] on div "Max: 0 ​" at bounding box center [897, 304] width 80 height 60
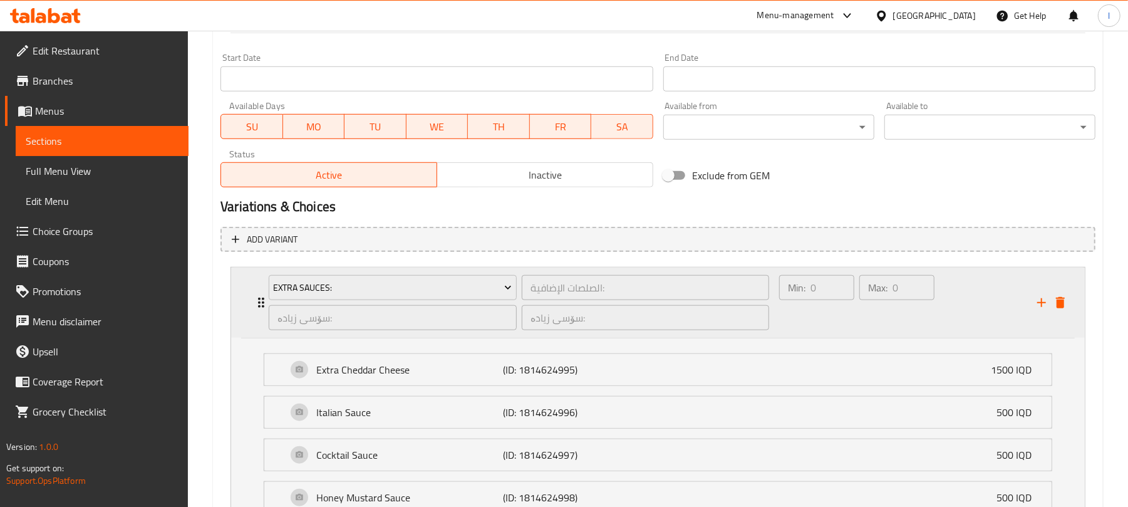
scroll to position [0, 0]
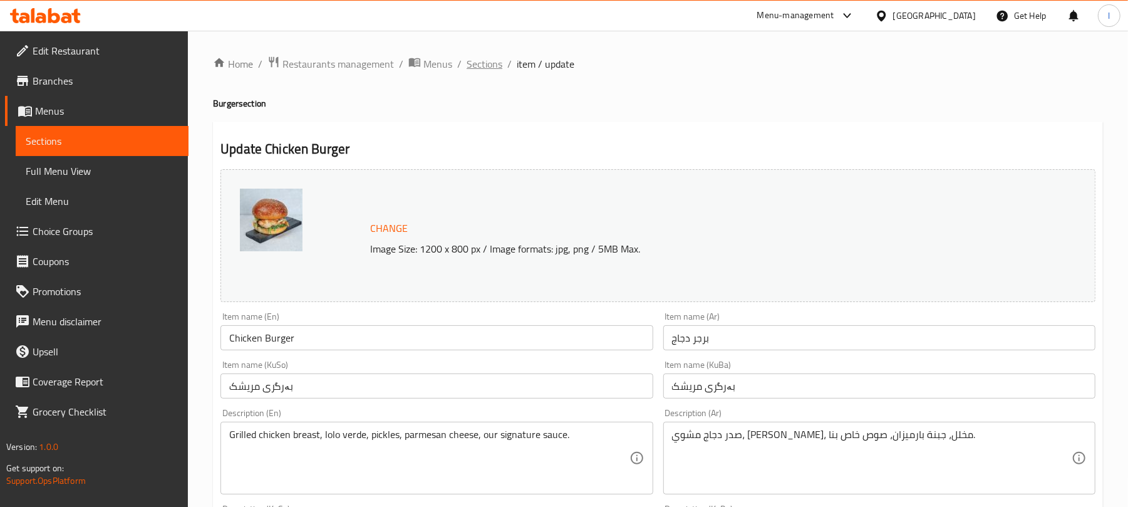
click at [477, 63] on span "Sections" at bounding box center [485, 63] width 36 height 15
